Goal: Transaction & Acquisition: Purchase product/service

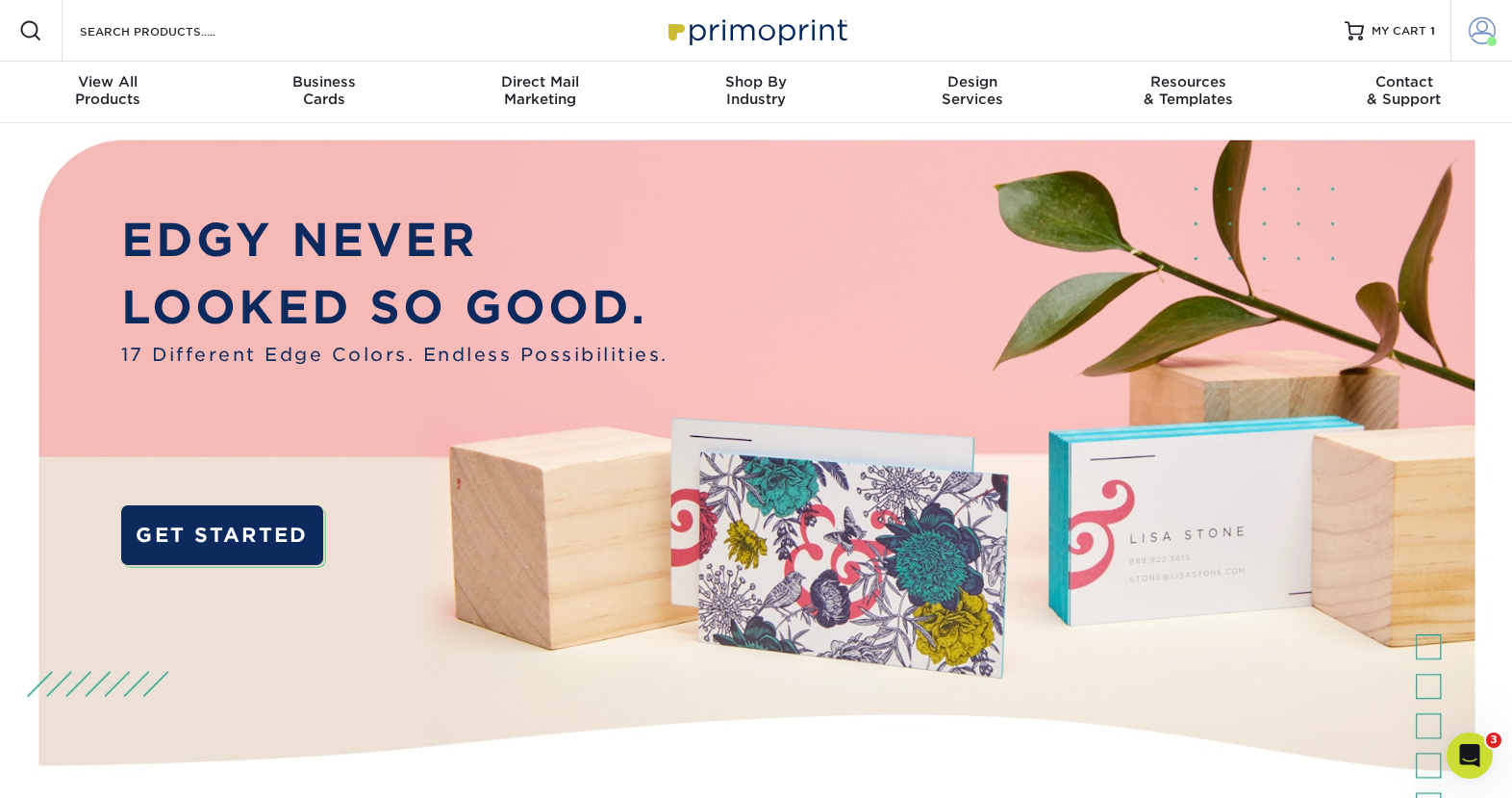
click at [1476, 31] on span at bounding box center [1481, 31] width 27 height 27
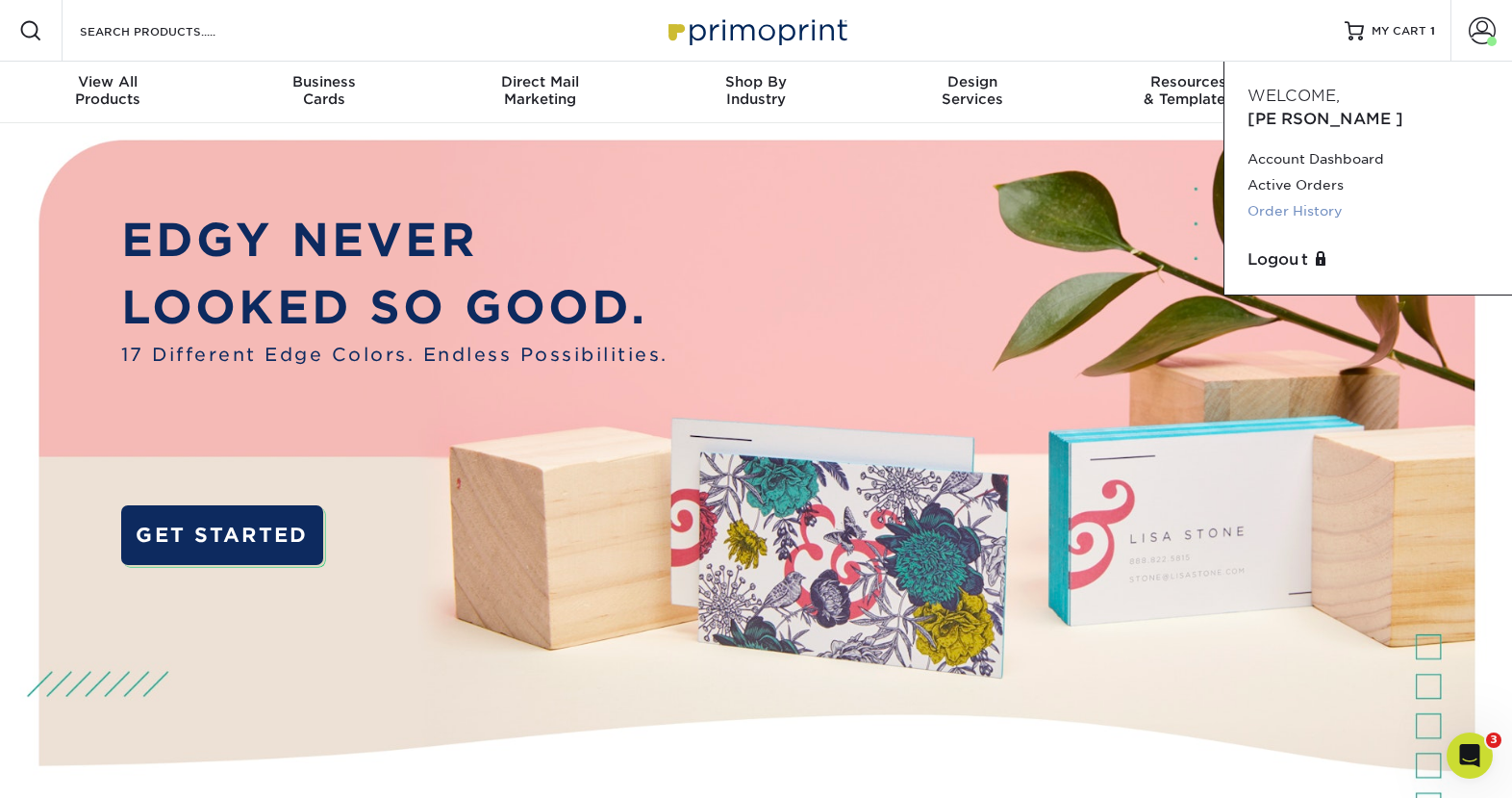
click at [1281, 198] on link "Order History" at bounding box center [1368, 211] width 241 height 26
click at [1310, 198] on link "Order History" at bounding box center [1368, 211] width 241 height 26
click at [1311, 198] on link "Order History" at bounding box center [1368, 211] width 241 height 26
click at [784, 24] on img at bounding box center [756, 31] width 192 height 41
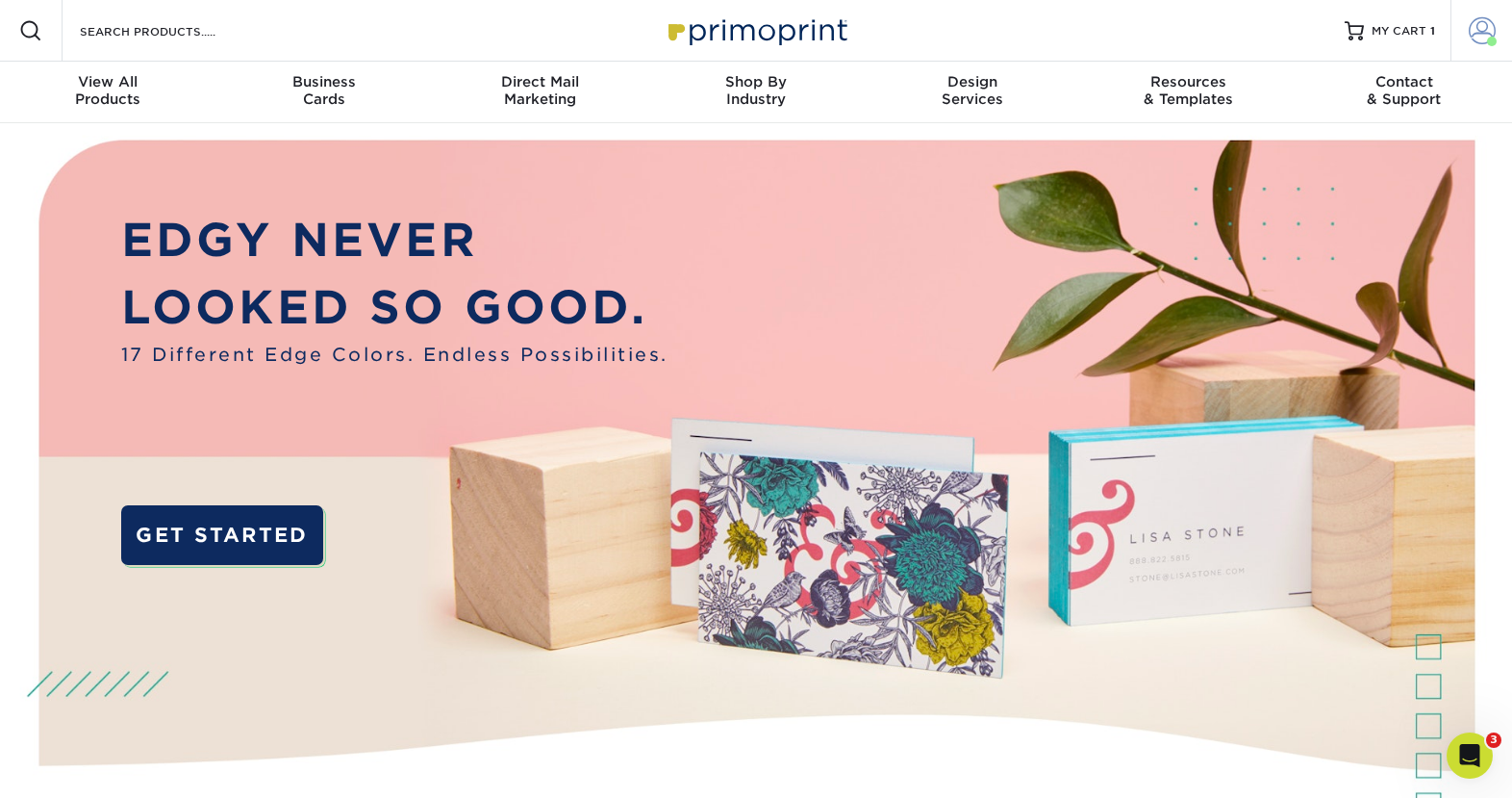
click at [1477, 32] on span at bounding box center [1481, 31] width 27 height 27
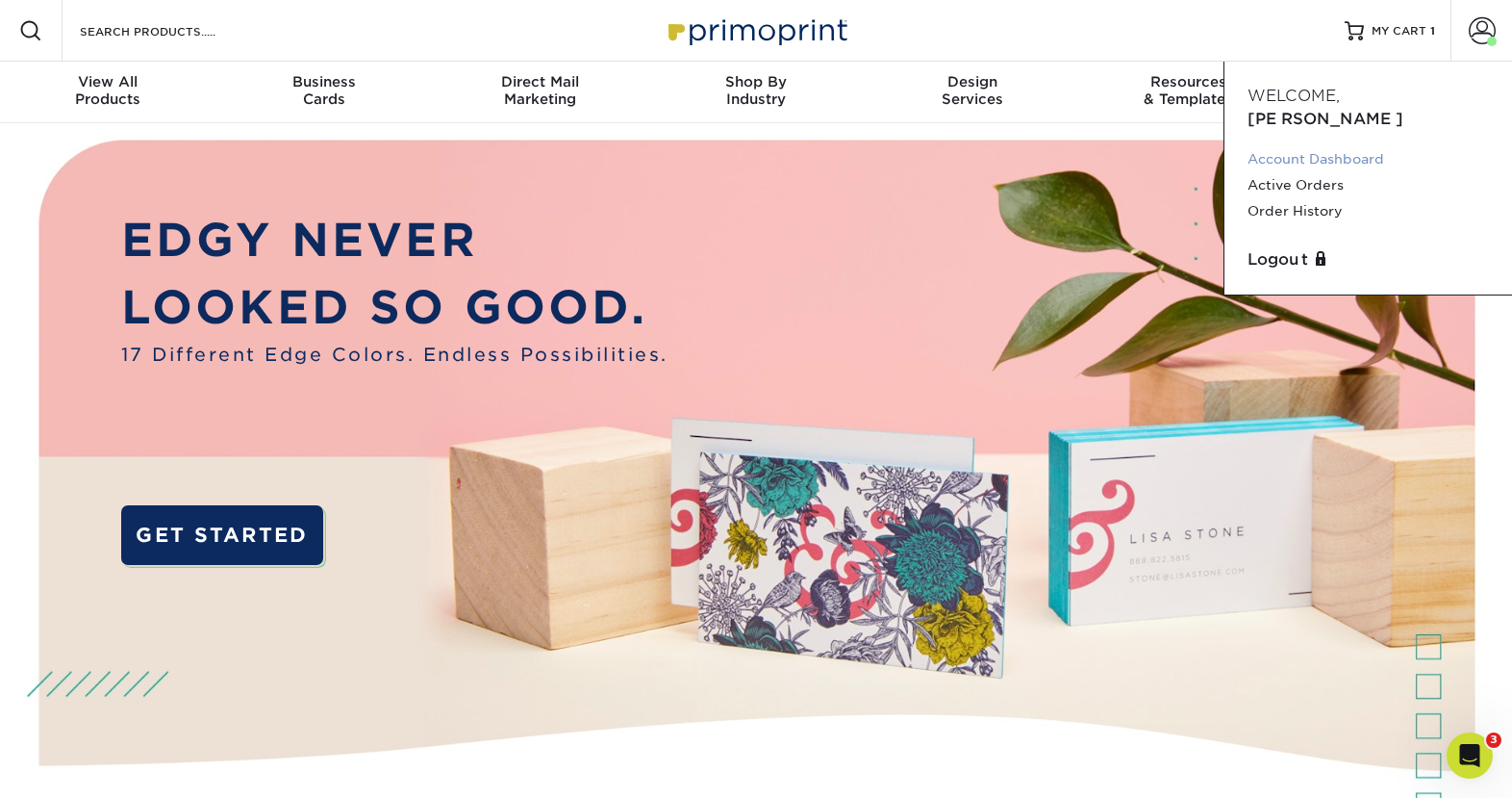
click at [1282, 146] on link "Account Dashboard" at bounding box center [1368, 159] width 241 height 26
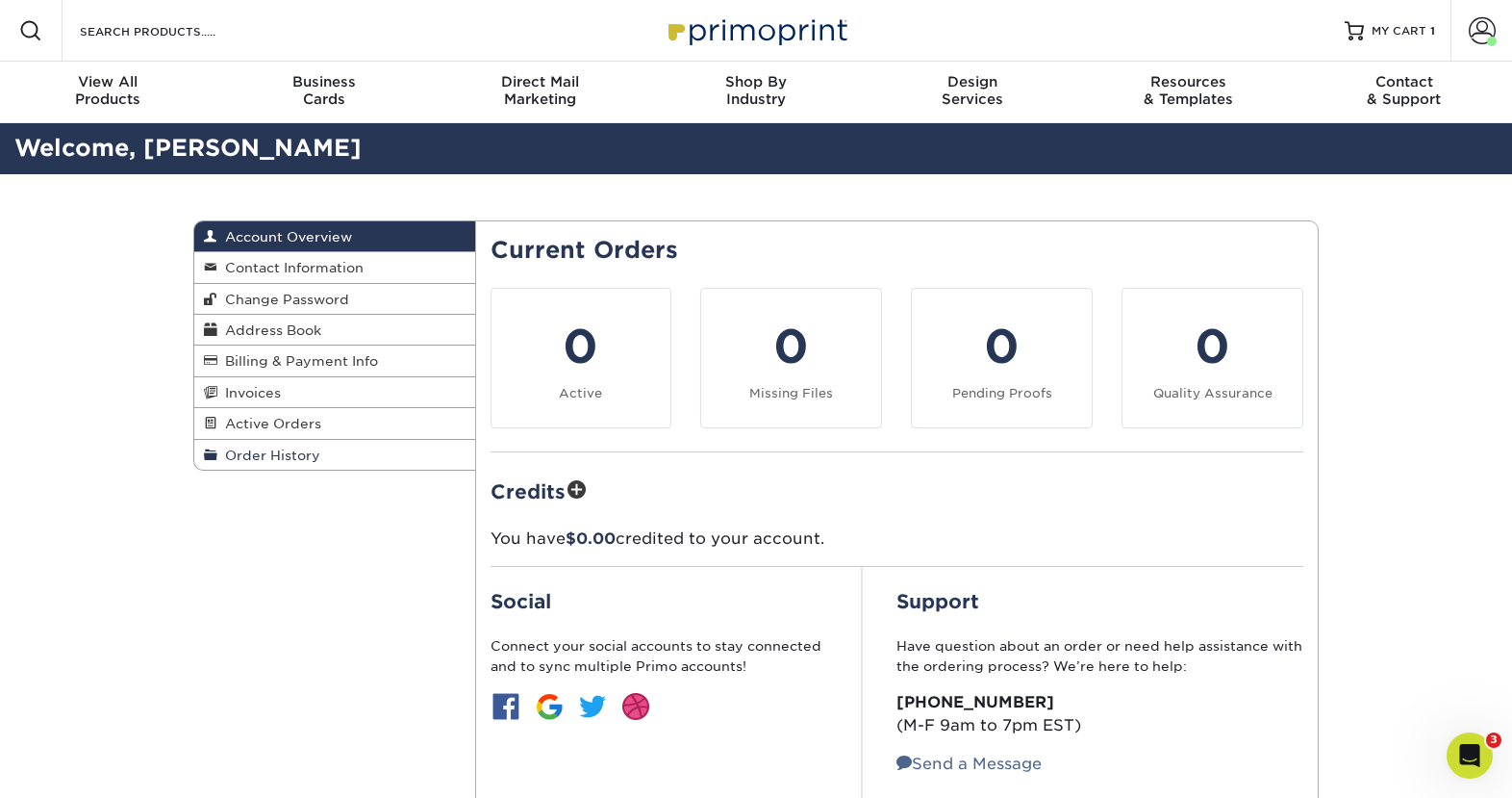
click at [258, 460] on span "Order History" at bounding box center [269, 455] width 102 height 16
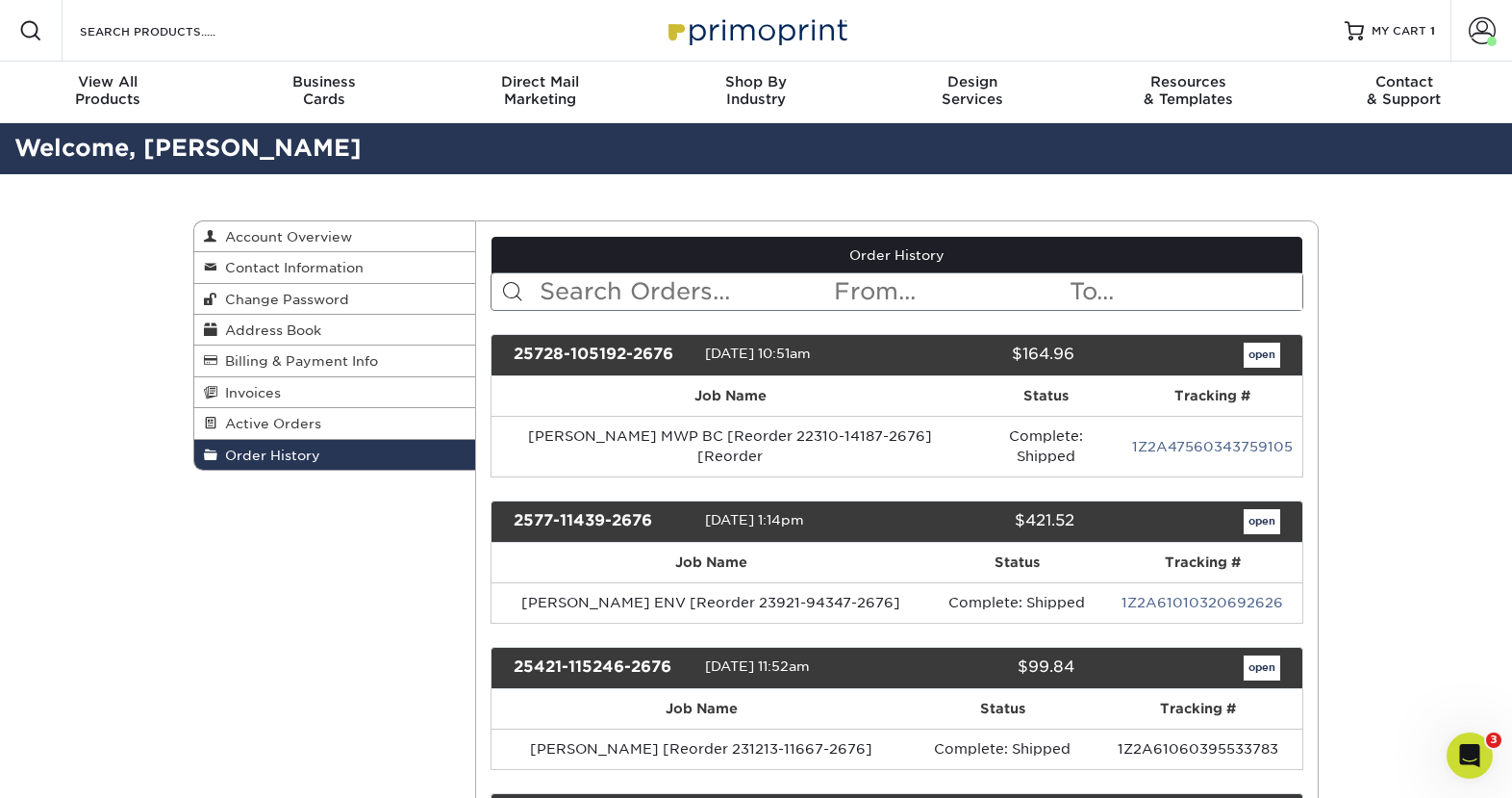
click at [548, 284] on input "text" at bounding box center [686, 291] width 296 height 36
type input "crowley"
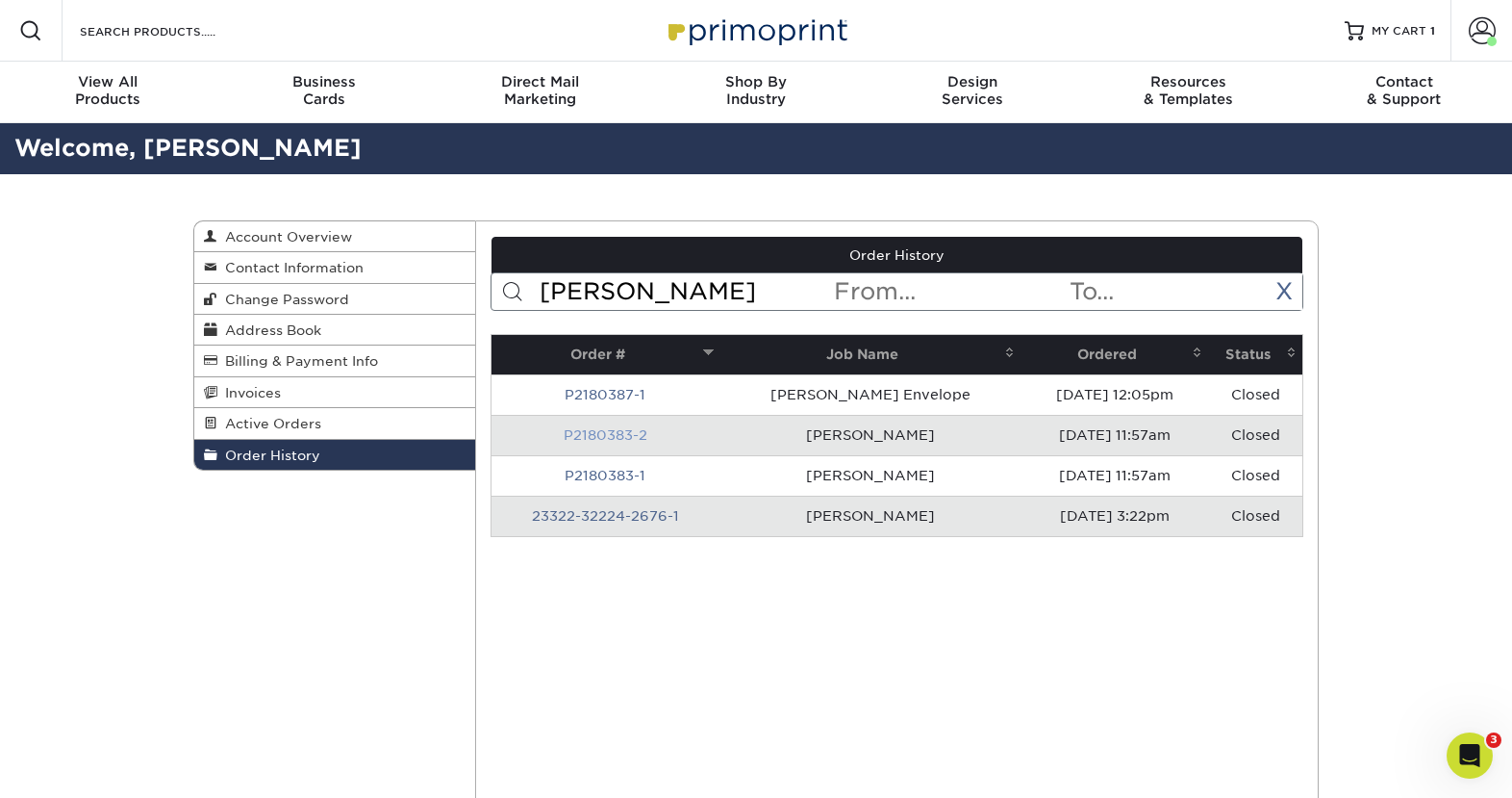
click at [645, 432] on link "P2180383-2" at bounding box center [605, 435] width 84 height 16
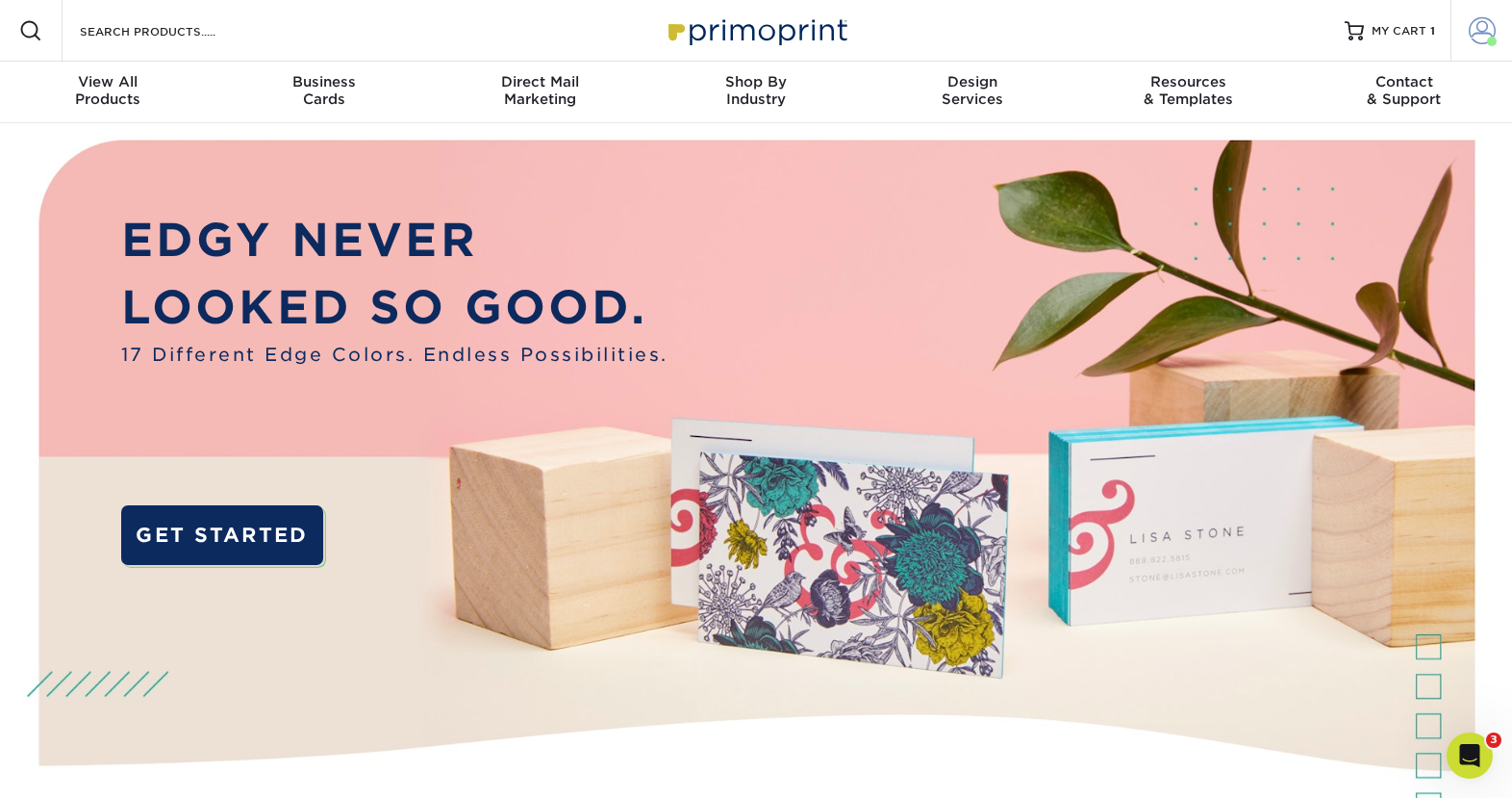
click at [1474, 27] on span at bounding box center [1481, 31] width 27 height 27
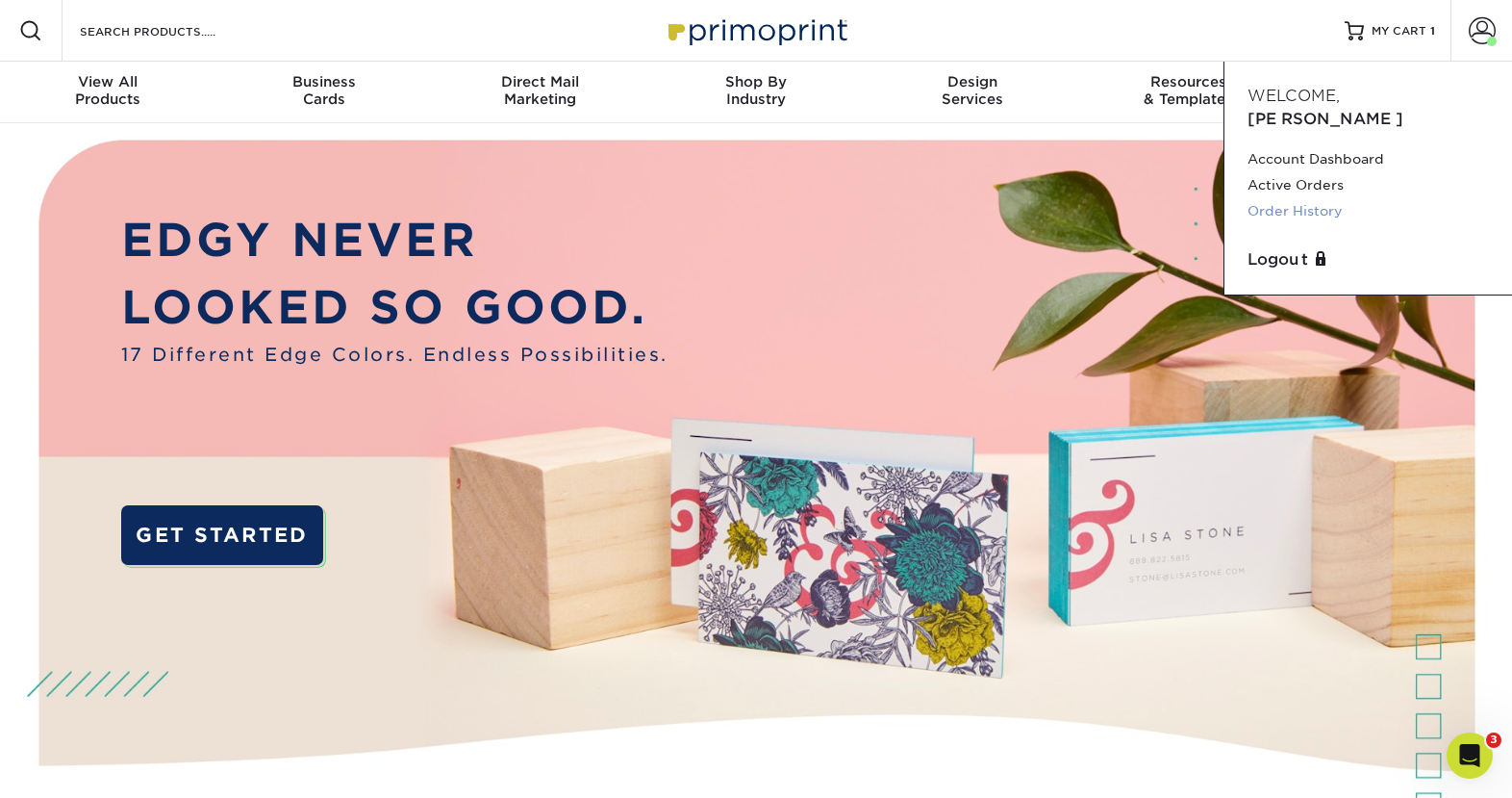
click at [1363, 198] on link "Order History" at bounding box center [1368, 211] width 241 height 26
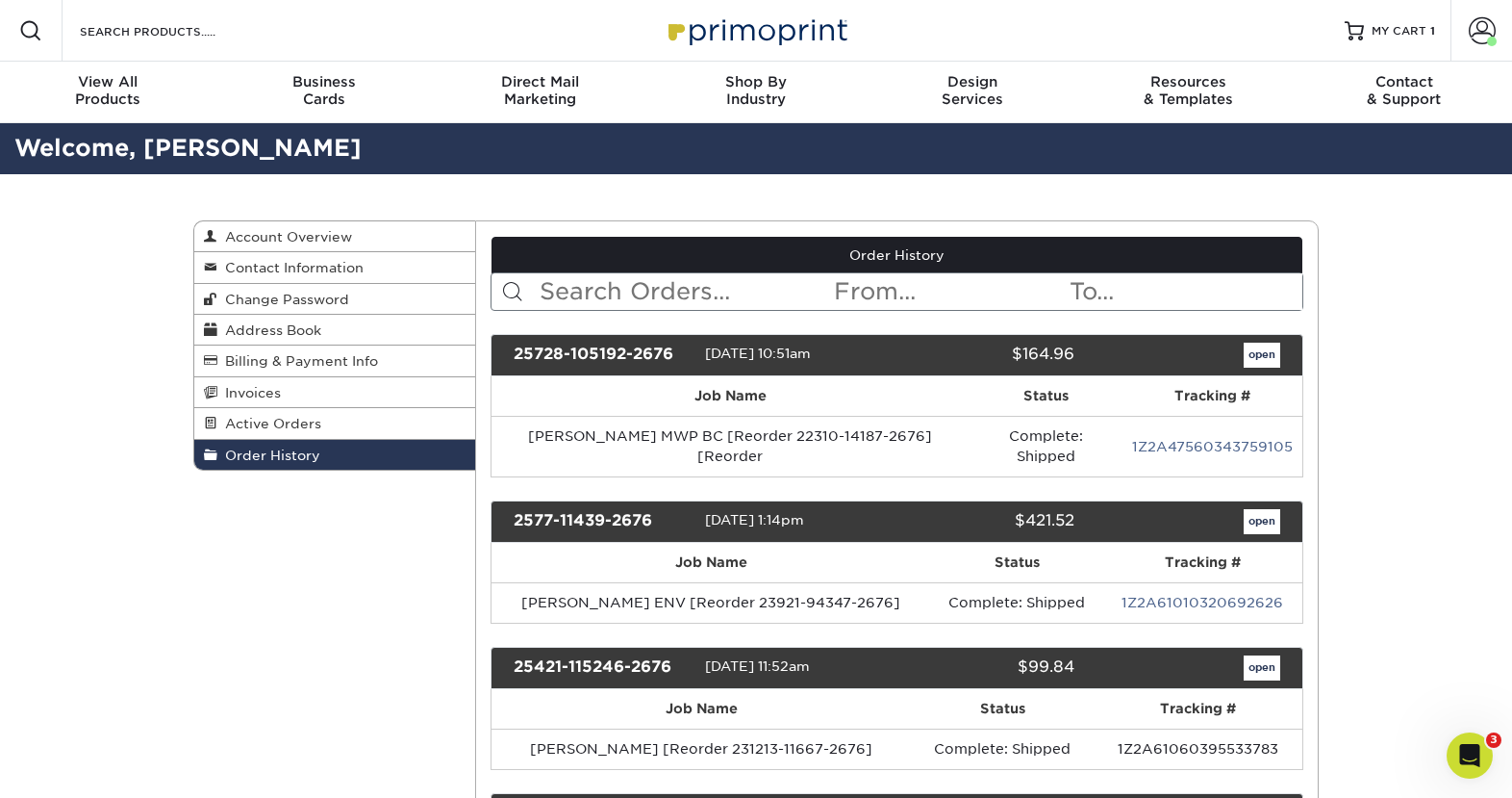
click at [676, 293] on input "text" at bounding box center [686, 291] width 296 height 36
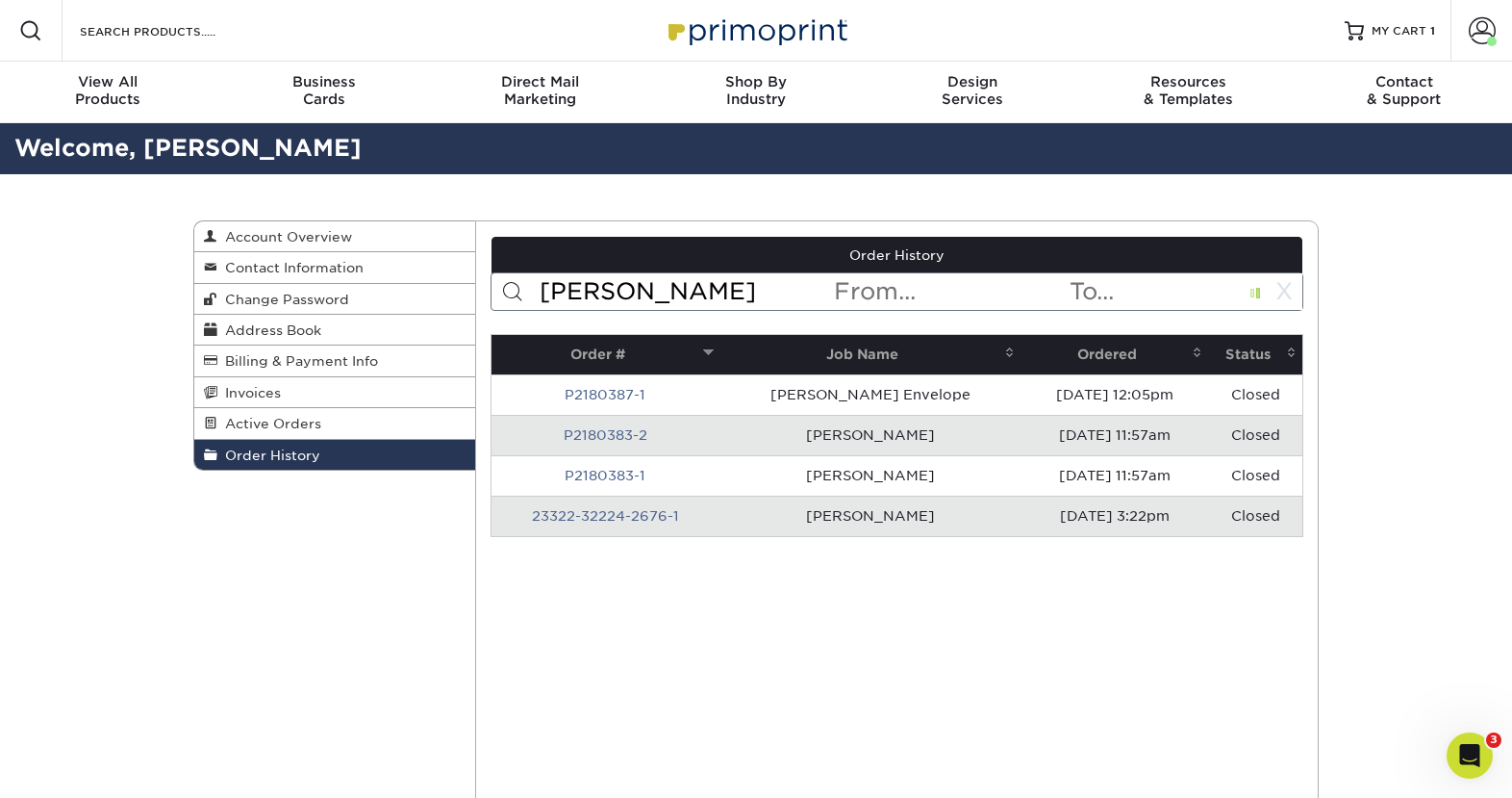
type input "crowley"
click at [657, 520] on link "23322-32224-2676-1" at bounding box center [605, 516] width 147 height 16
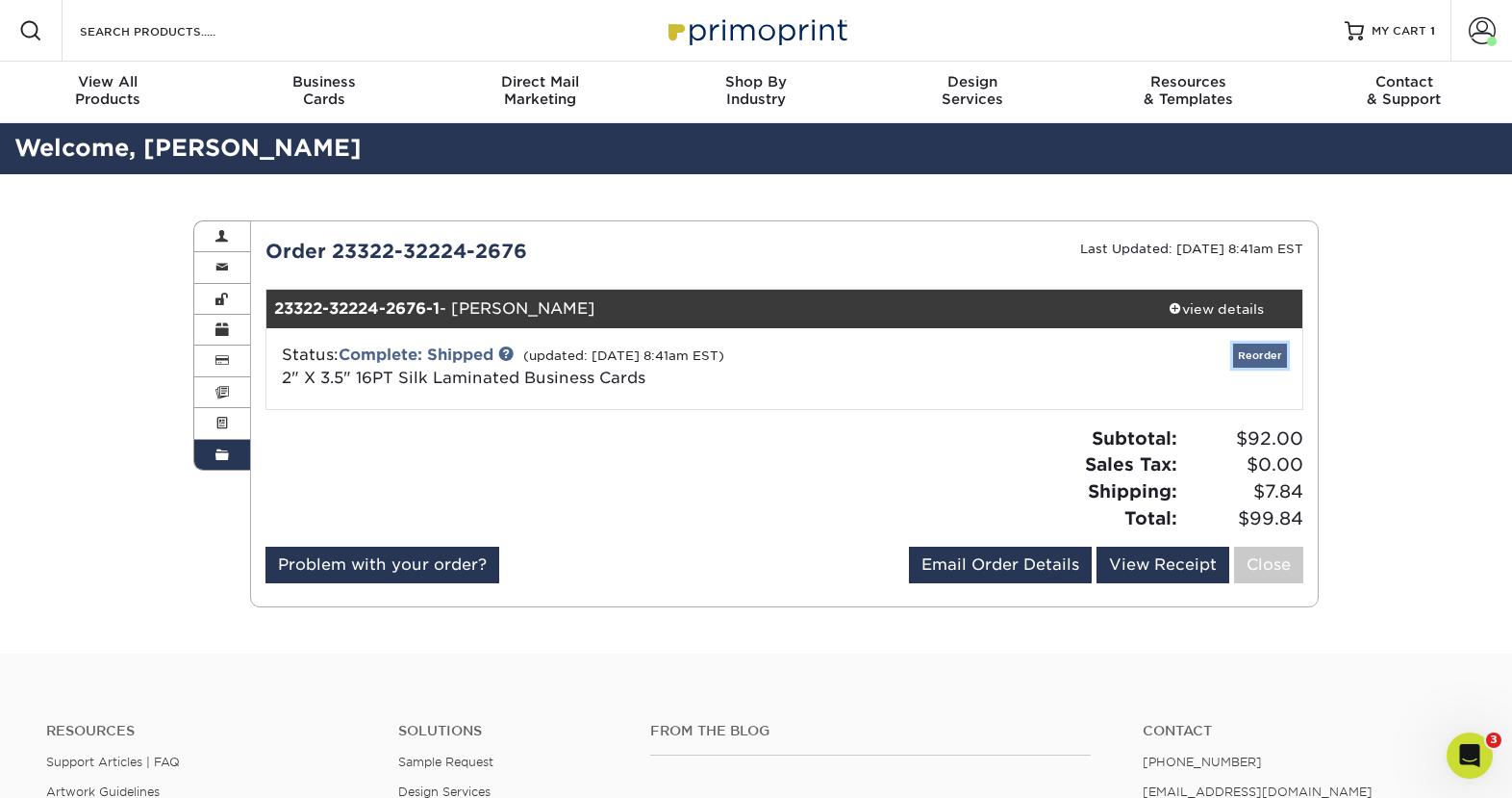
click at [1240, 354] on link "Reorder" at bounding box center [1260, 356] width 54 height 24
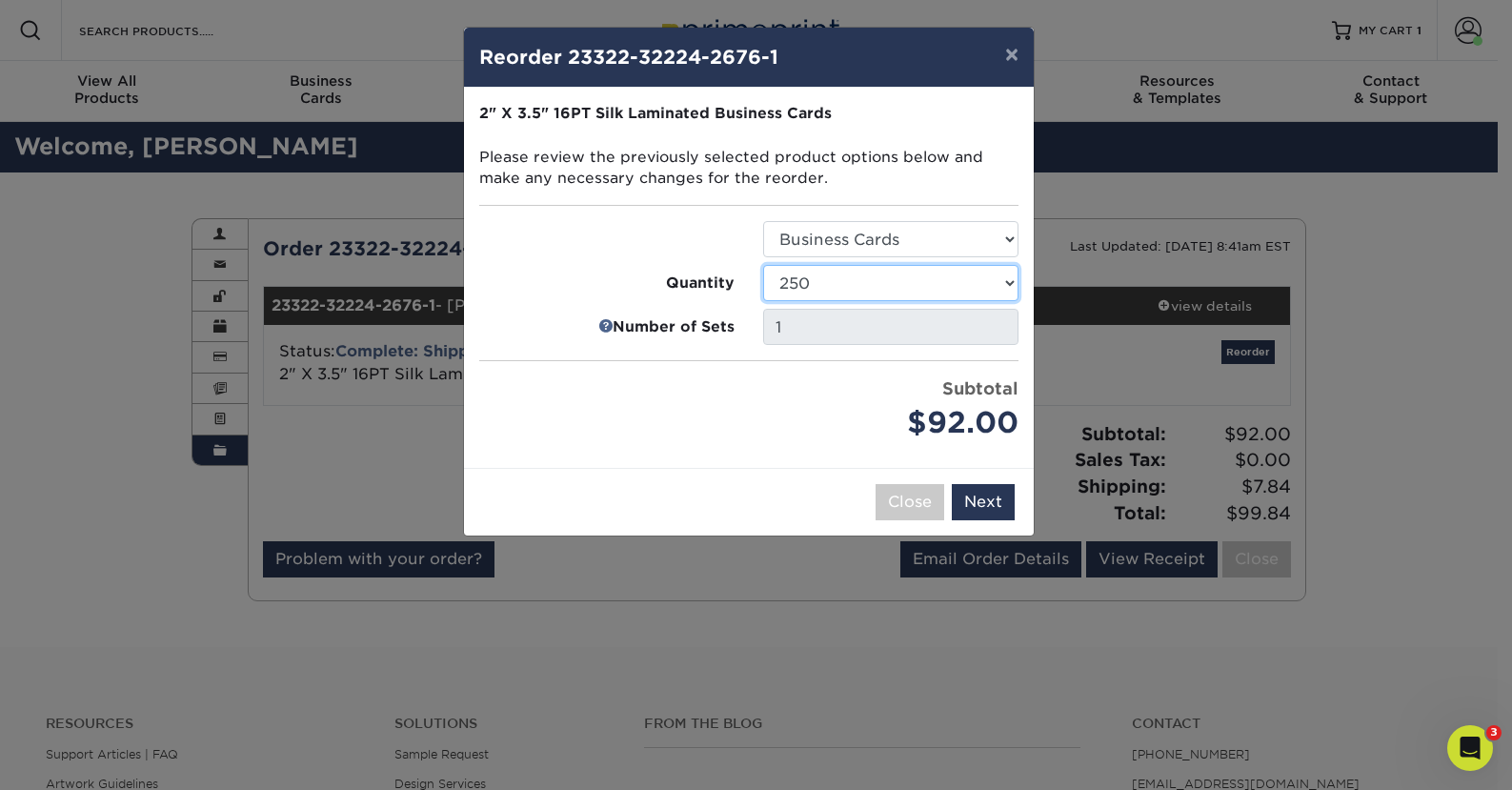
click at [811, 284] on select "25 50 75 100 250 500 1000 2500 5000 10000" at bounding box center [891, 282] width 256 height 36
select select "f593fda3-2d5c-4b9e-9c2c-6197b899ae74"
click at [763, 264] on select "25 50 75 100 250 500 1000 2500 5000 10000" at bounding box center [891, 282] width 256 height 36
click at [983, 498] on button "Next" at bounding box center [983, 501] width 62 height 36
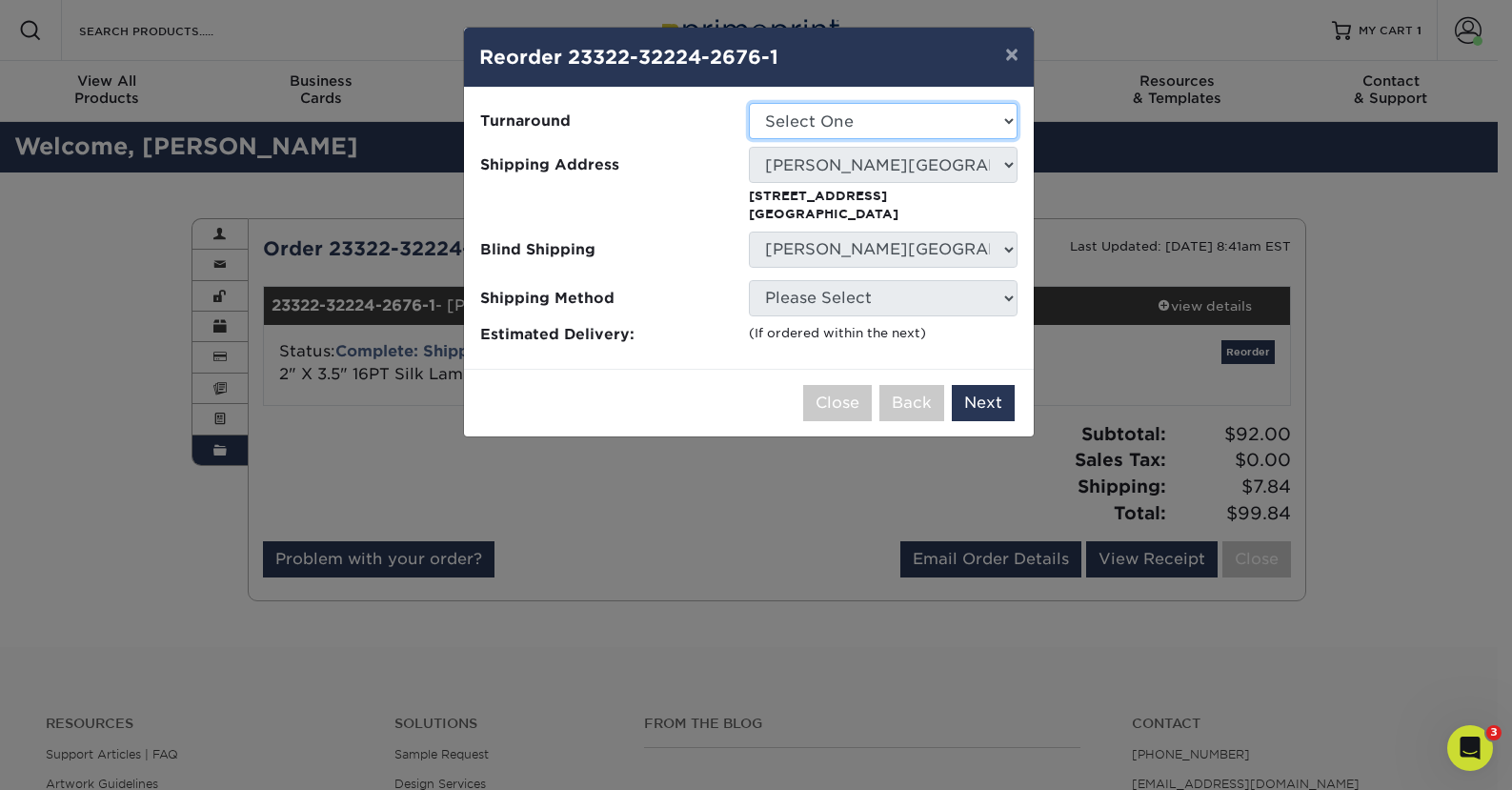
click at [777, 124] on select "Select One 2-4 Business Days 2 Day Next Business Day" at bounding box center [883, 120] width 268 height 36
select select "daeee239-1cf4-403f-860f-e366b9ee29d2"
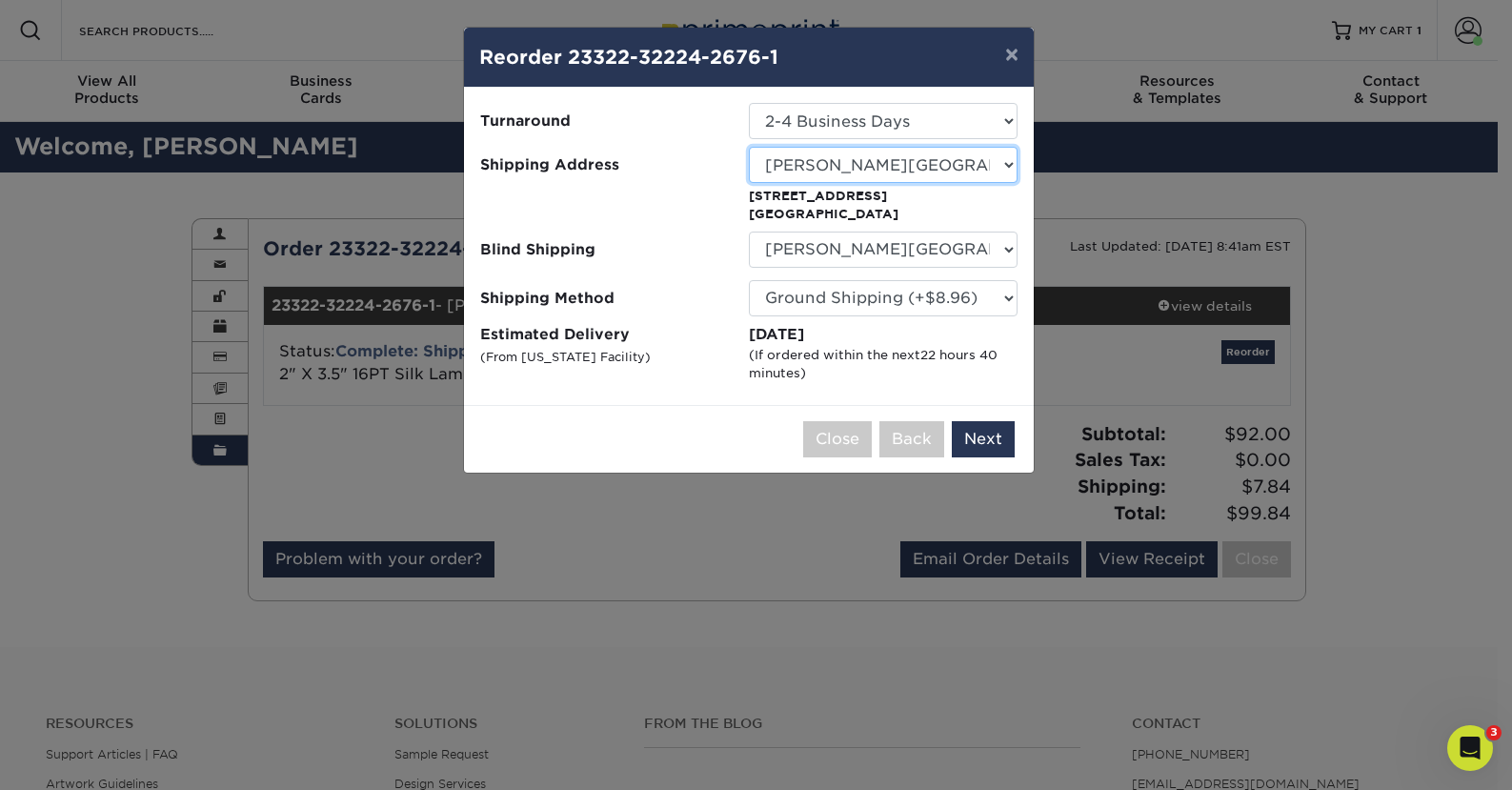
click at [786, 167] on select "Select One 43 Constitution Drive AB Wealth Alex - NPA Guy" at bounding box center [883, 164] width 268 height 36
select select "63356"
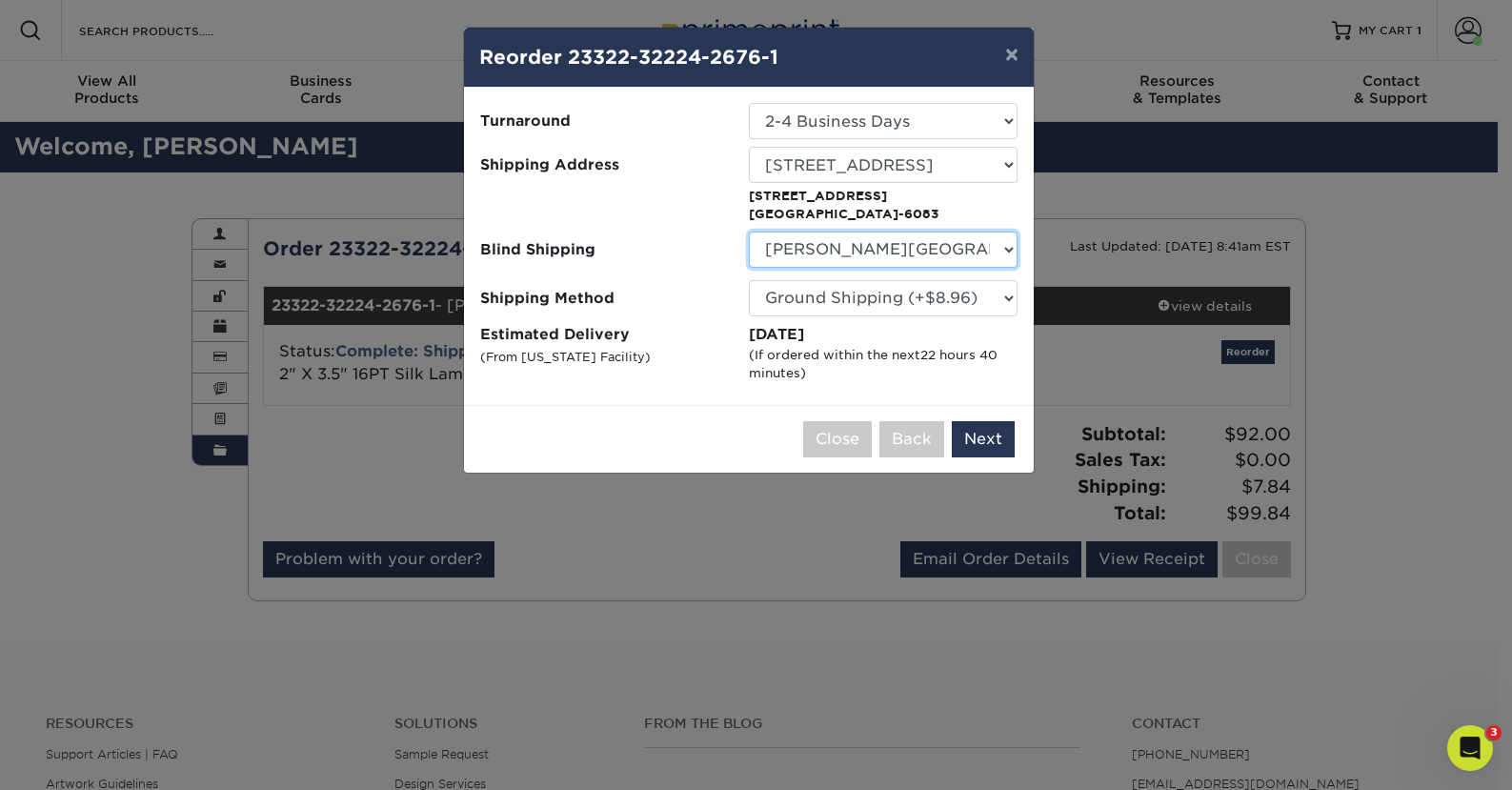
click at [816, 257] on select "No Blind Shipping 43 Constitution Drive AB Wealth Antosca" at bounding box center [883, 249] width 268 height 36
select select "63356"
click at [749, 231] on select "No Blind Shipping 43 Constitution Drive AB Wealth Antosca" at bounding box center [883, 249] width 268 height 36
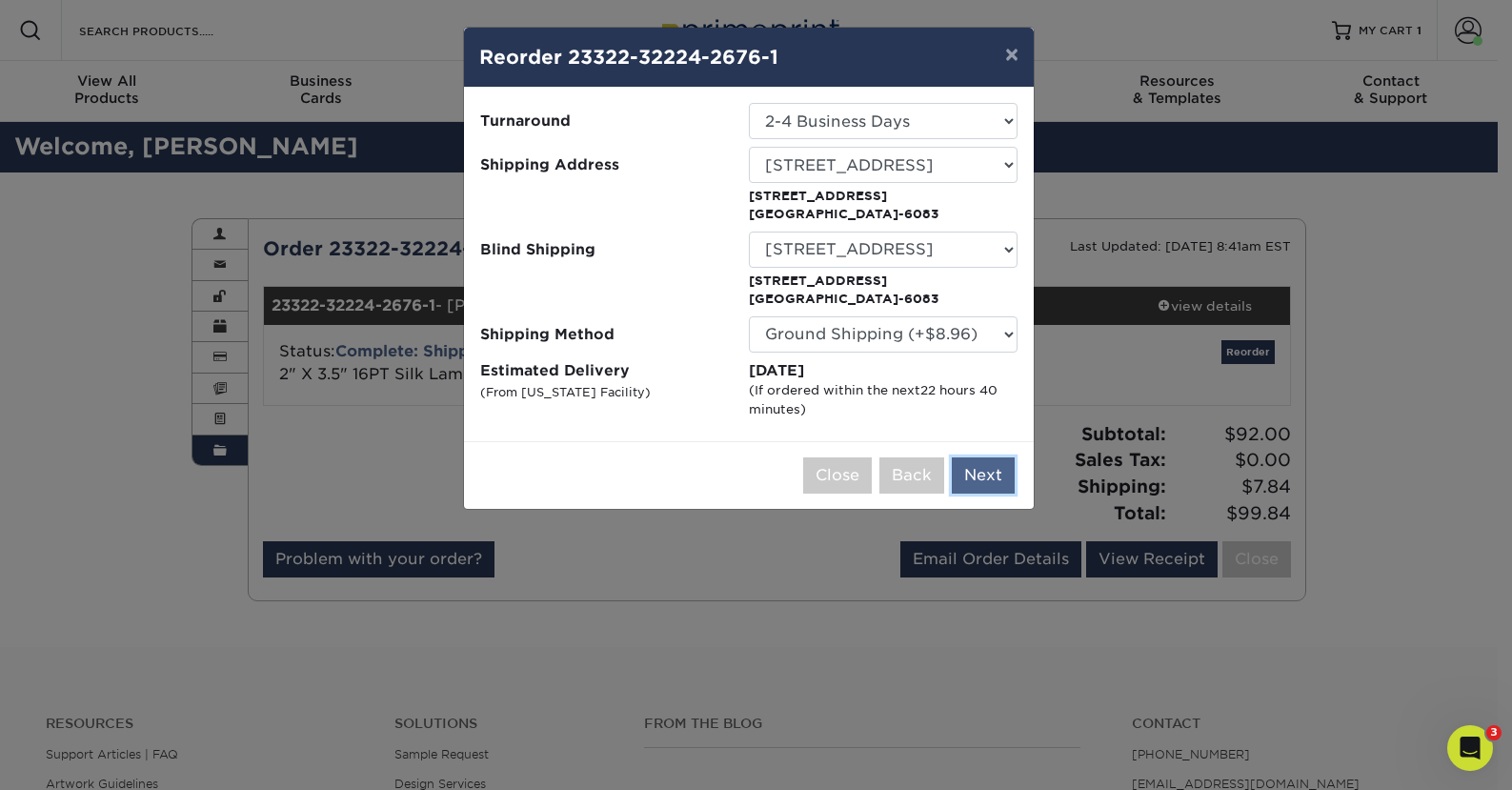
click at [995, 478] on button "Next" at bounding box center [983, 475] width 62 height 36
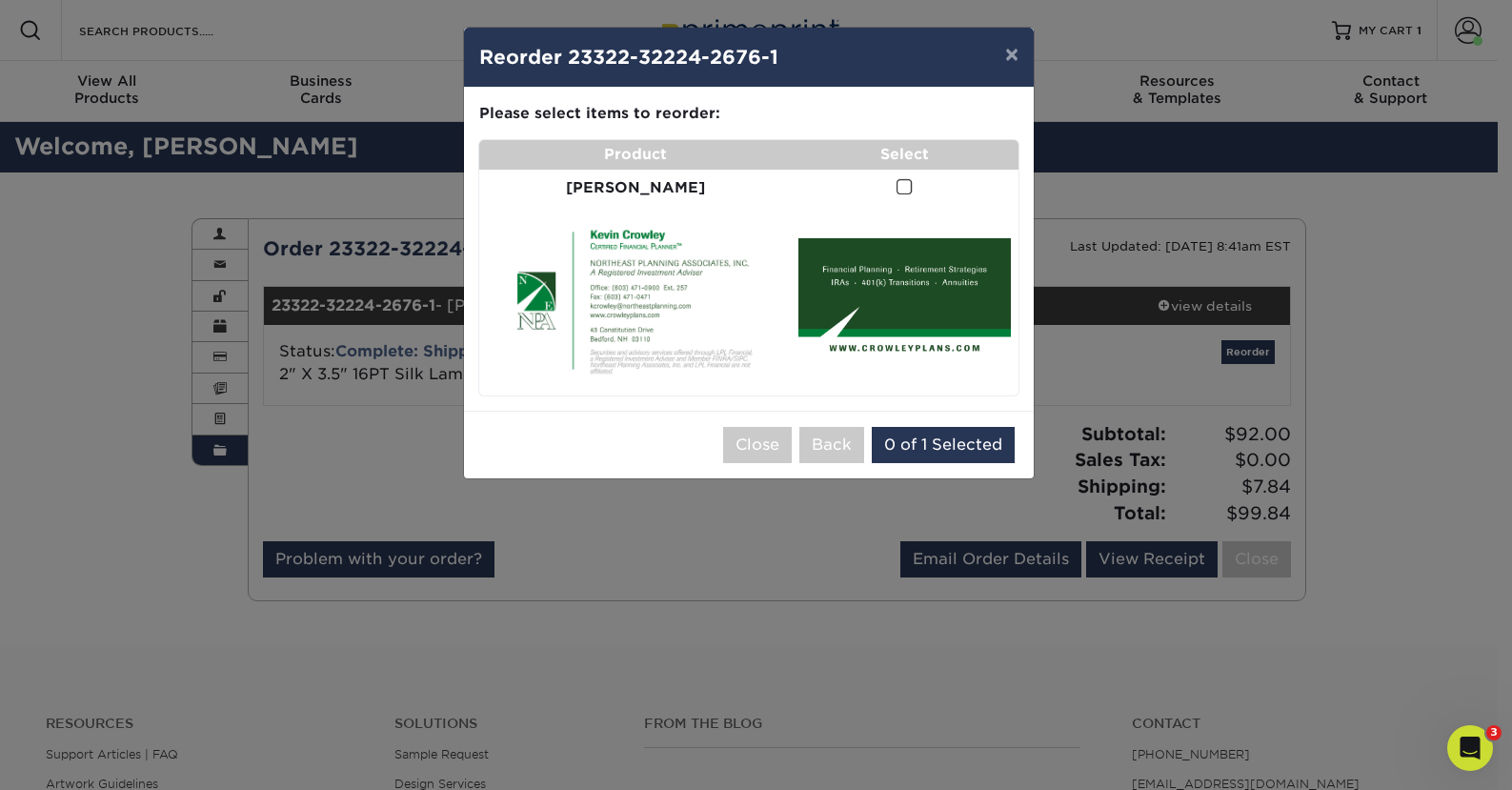
click at [896, 188] on span at bounding box center [904, 187] width 17 height 19
click at [0, 0] on input "checkbox" at bounding box center [0, 0] width 0 height 0
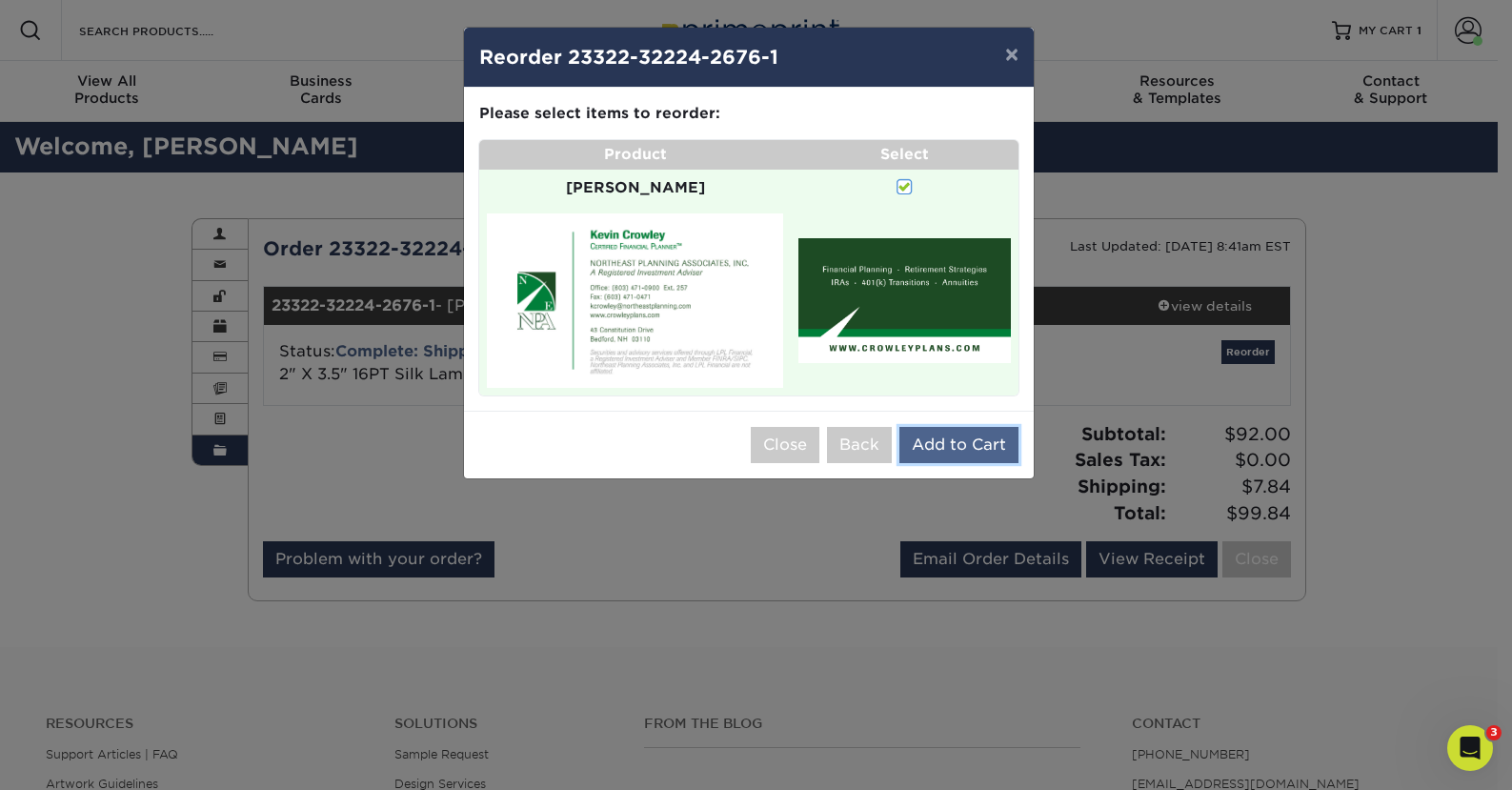
click at [956, 431] on button "Add to Cart" at bounding box center [959, 444] width 119 height 36
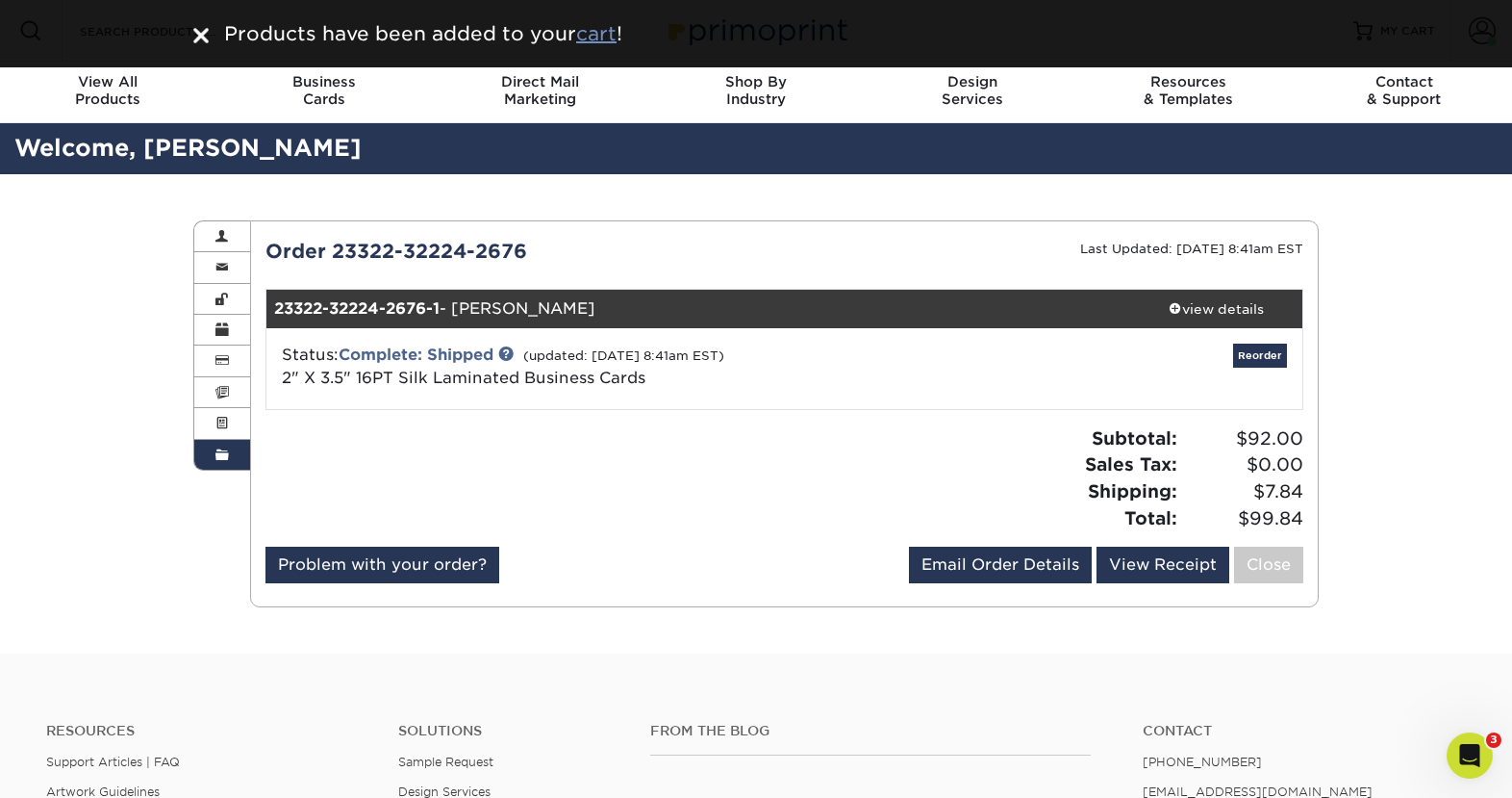
click at [595, 37] on u "cart" at bounding box center [596, 33] width 40 height 23
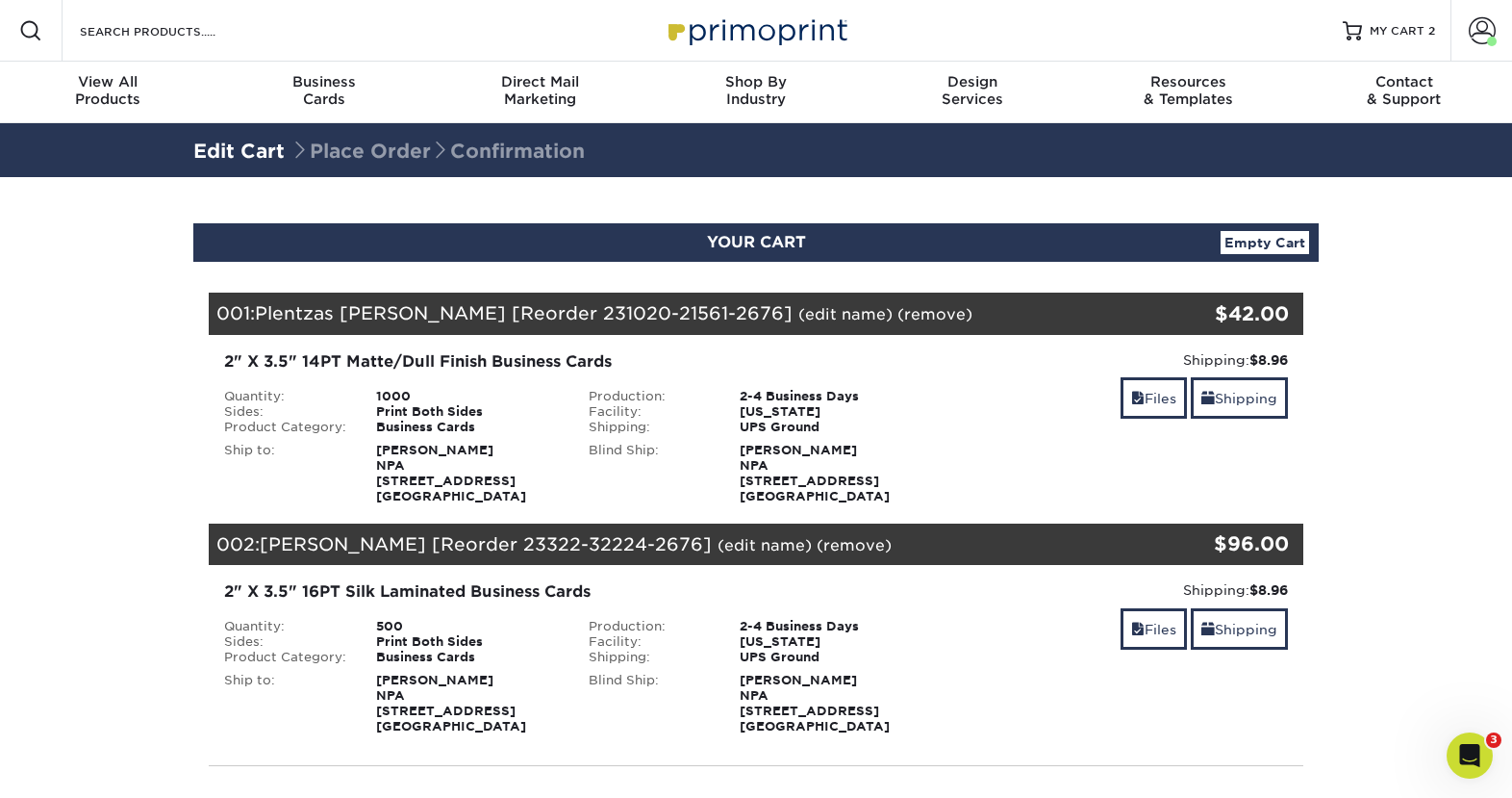
click at [897, 314] on link "(remove)" at bounding box center [935, 314] width 75 height 19
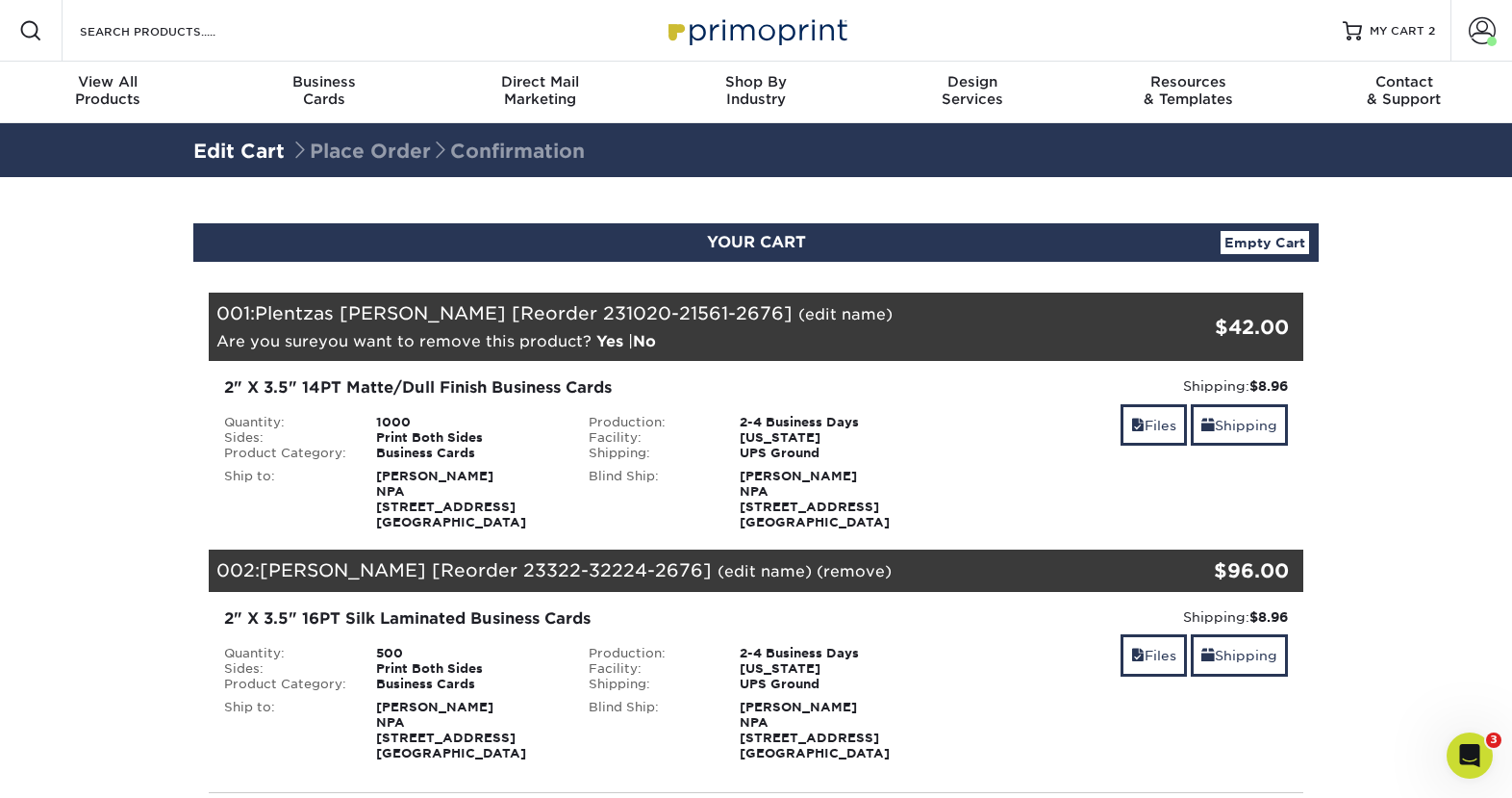
click at [610, 346] on link "Yes" at bounding box center [609, 341] width 27 height 19
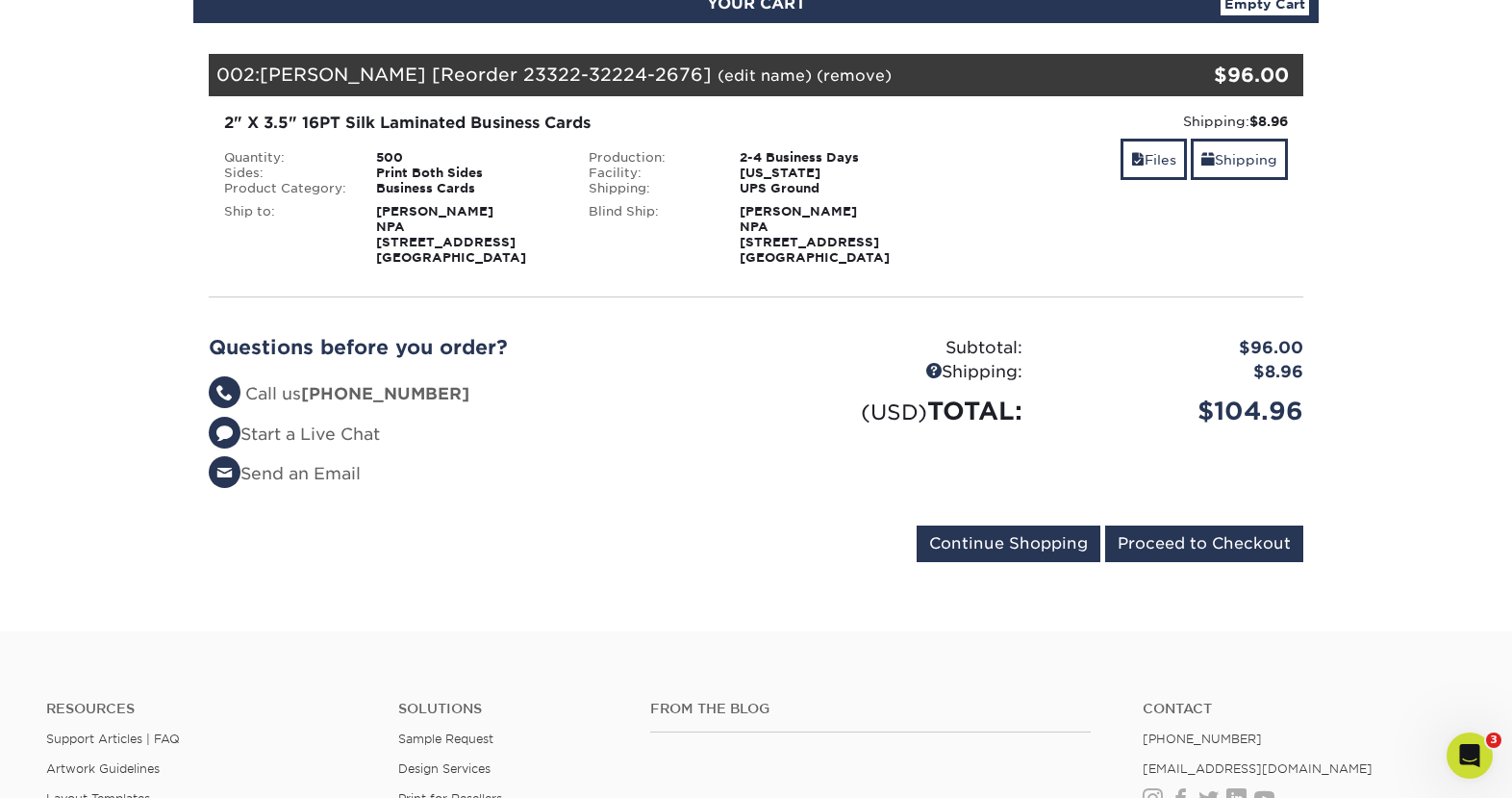
scroll to position [289, 0]
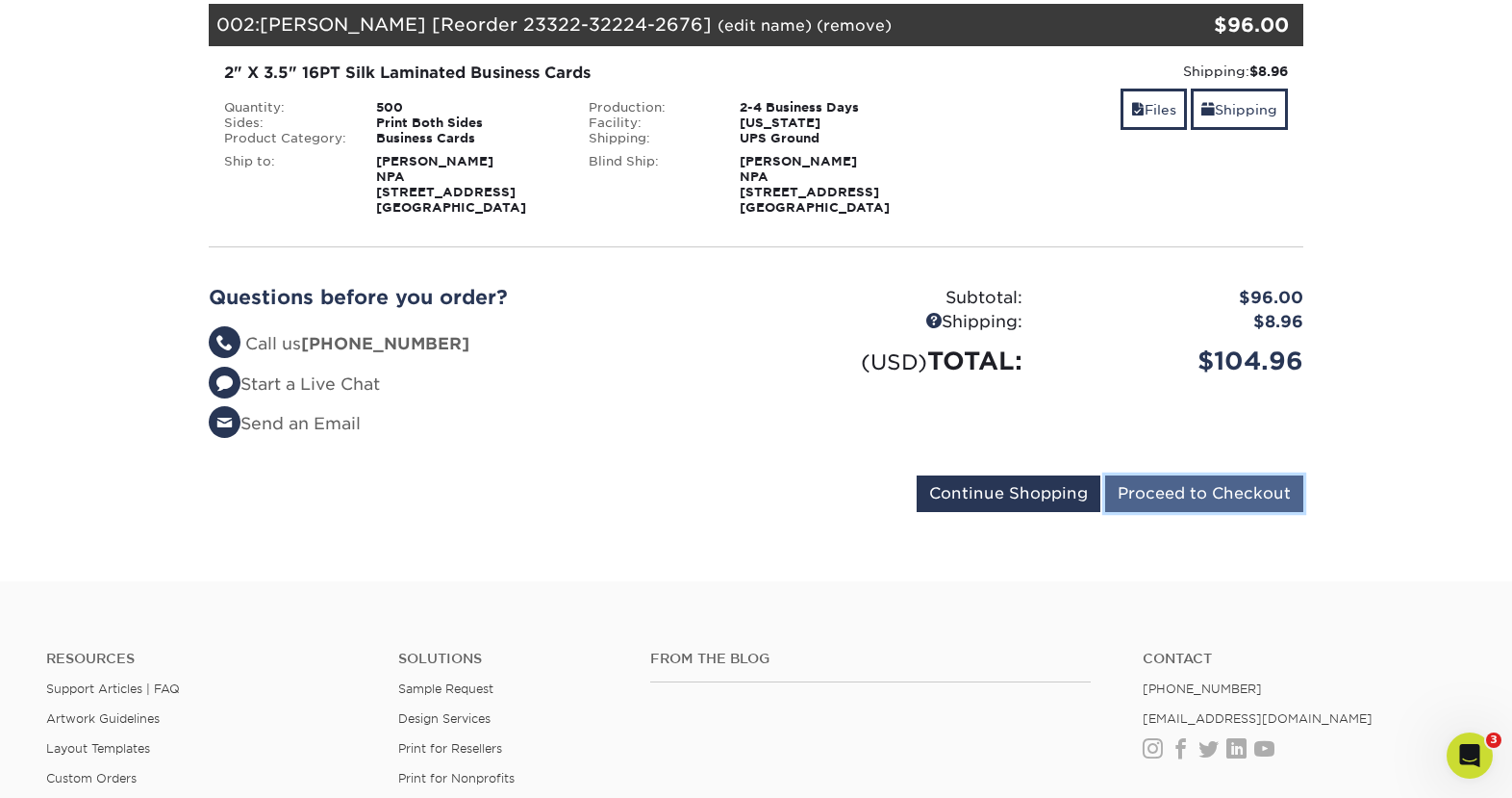
click at [1190, 501] on input "Proceed to Checkout" at bounding box center [1204, 493] width 198 height 36
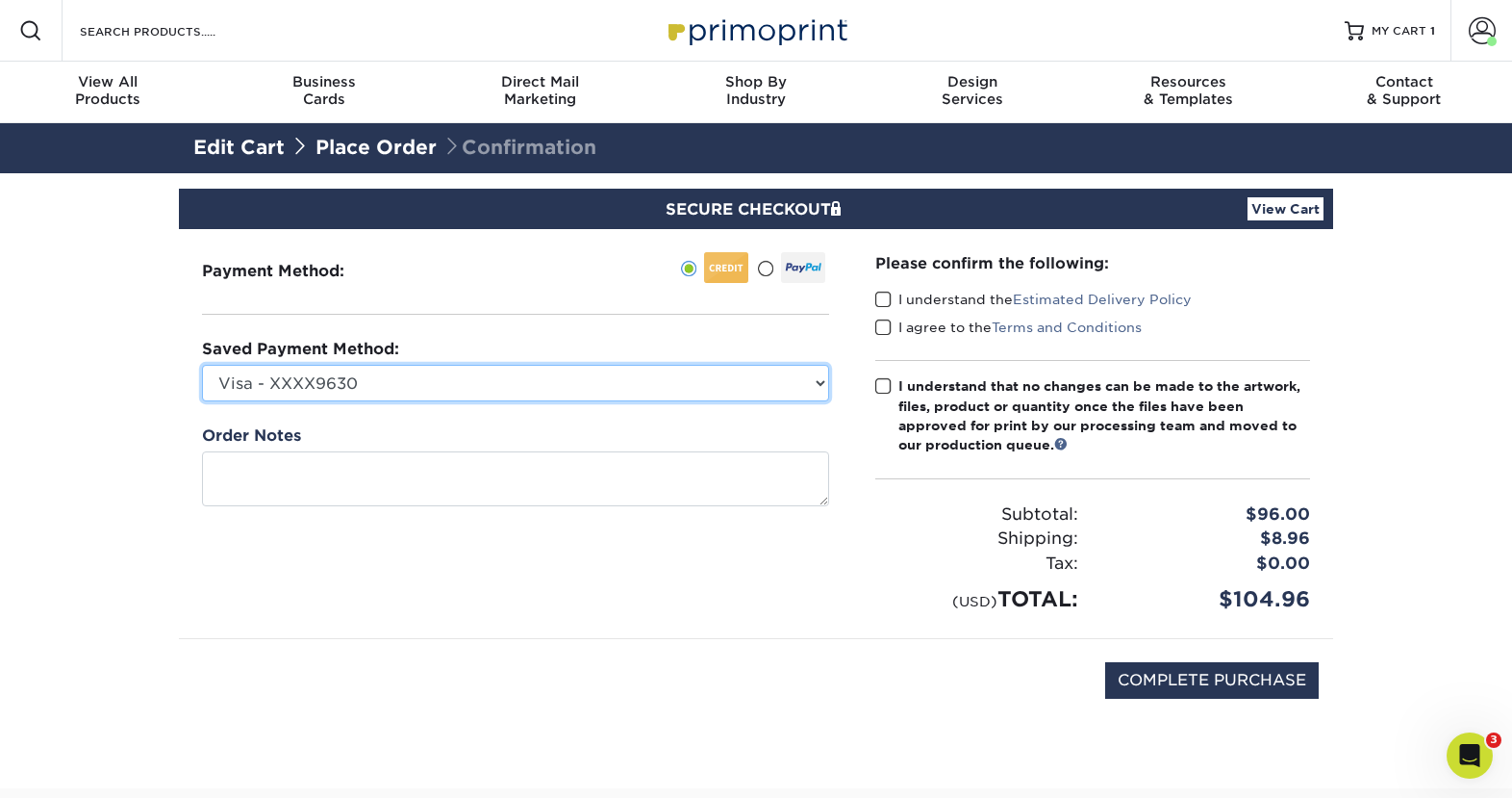
click at [342, 372] on select "Visa - XXXX9630 Visa - XXXX3657 MasterCard - XXXX8755 New Credit Card" at bounding box center [515, 382] width 627 height 36
select select "24056"
click at [202, 365] on select "Visa - XXXX9630 Visa - XXXX3657 MasterCard - XXXX8755 New Credit Card" at bounding box center [515, 382] width 627 height 36
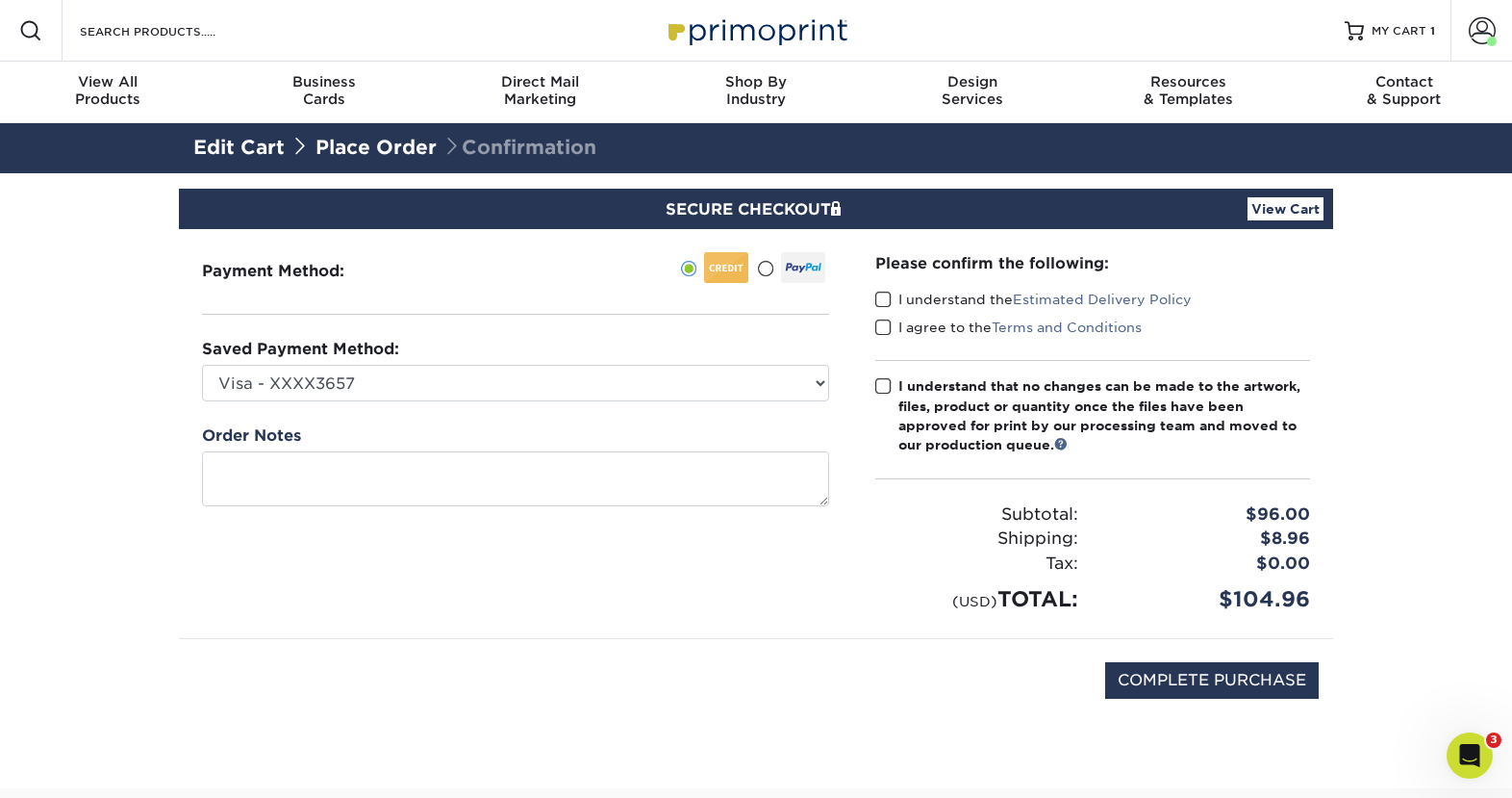
click at [884, 302] on span at bounding box center [884, 299] width 17 height 19
click at [0, 0] on input "I understand the Estimated Delivery Policy" at bounding box center [0, 0] width 0 height 0
click at [885, 332] on span at bounding box center [884, 327] width 17 height 19
click at [0, 0] on input "I agree to the Terms and Conditions" at bounding box center [0, 0] width 0 height 0
click at [885, 389] on span at bounding box center [884, 386] width 17 height 19
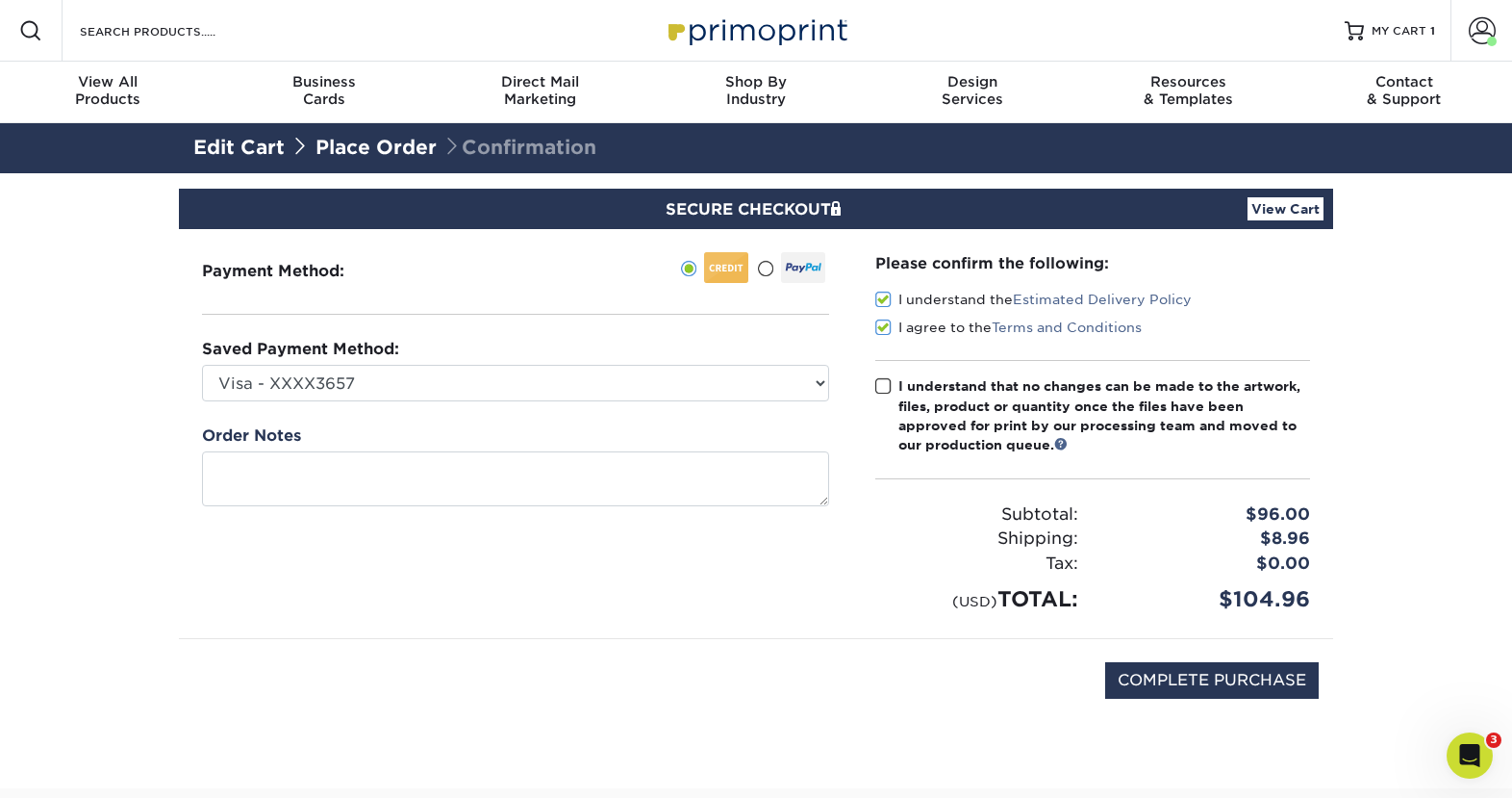
click at [0, 0] on input "I understand that no changes can be made to the artwork, files, product or quan…" at bounding box center [0, 0] width 0 height 0
click at [1218, 686] on input "COMPLETE PURCHASE" at bounding box center [1212, 680] width 214 height 36
type input "PROCESSING, PLEASE WAIT..."
